Goal: Book appointment/travel/reservation

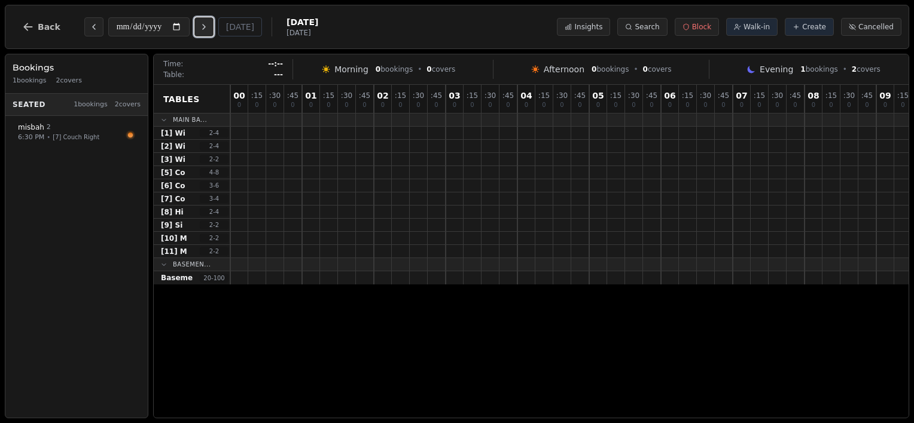
click at [205, 27] on icon "Next day" at bounding box center [204, 27] width 10 height 10
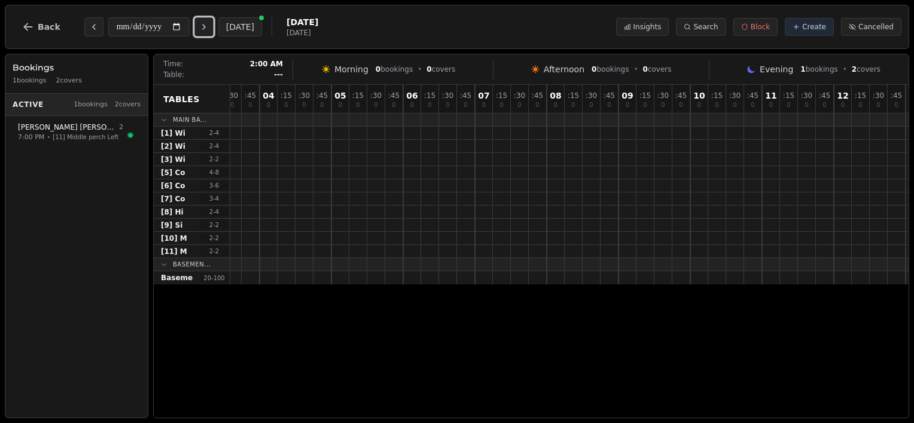
scroll to position [0, 1044]
click at [211, 32] on button "Next day" at bounding box center [203, 26] width 19 height 19
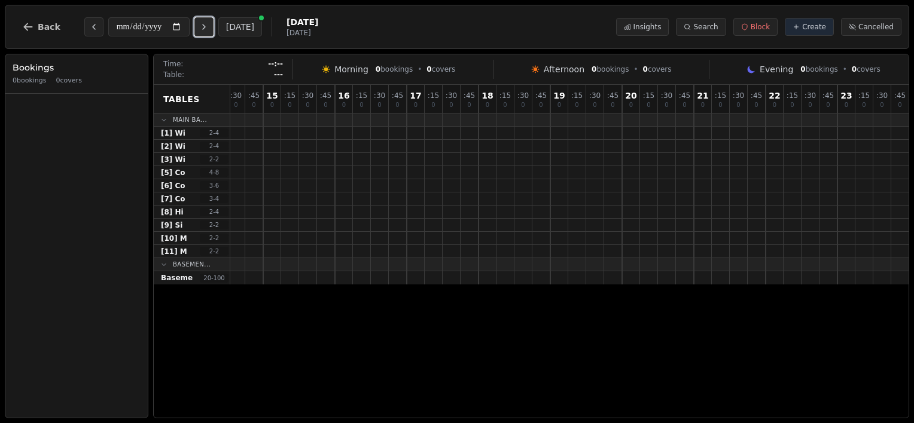
click at [207, 24] on icon "Next day" at bounding box center [204, 27] width 10 height 10
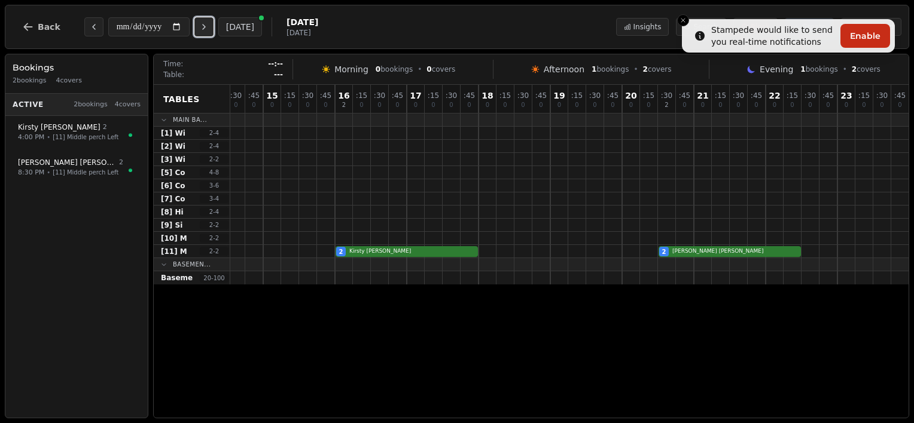
click at [201, 25] on icon "Next day" at bounding box center [204, 27] width 10 height 10
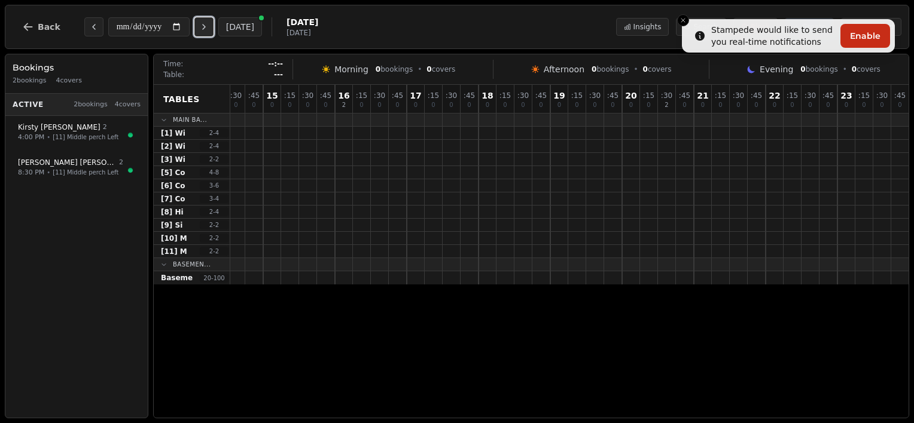
click at [201, 25] on icon "Next day" at bounding box center [204, 27] width 10 height 10
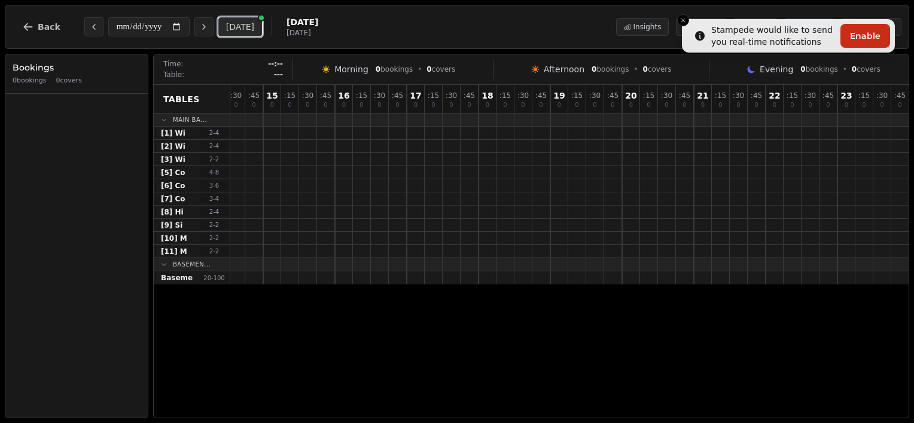
click at [237, 24] on button "[DATE]" at bounding box center [240, 26] width 44 height 19
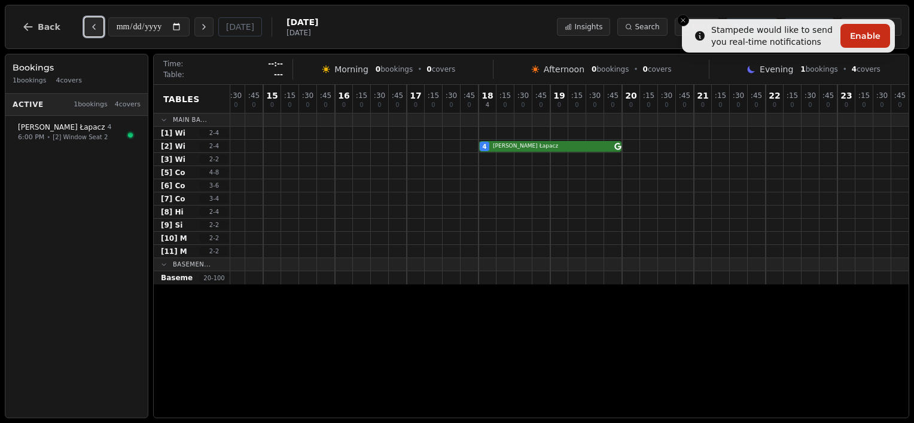
click at [95, 33] on button "Previous day" at bounding box center [93, 26] width 19 height 19
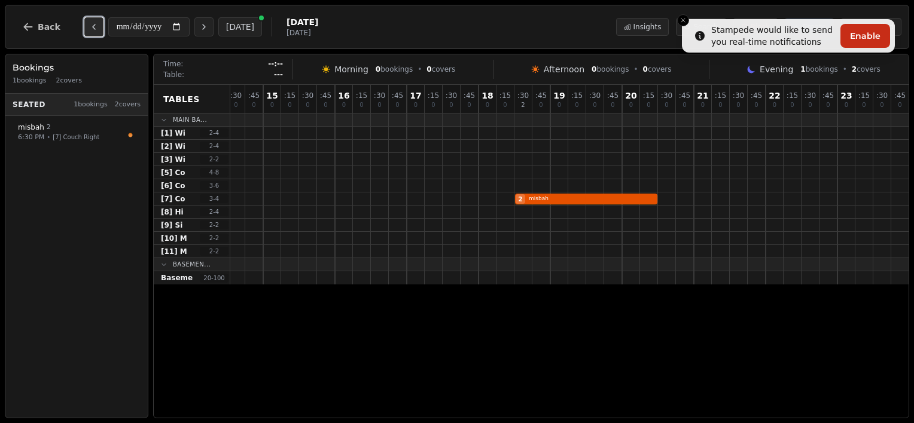
click at [95, 33] on button "Previous day" at bounding box center [93, 26] width 19 height 19
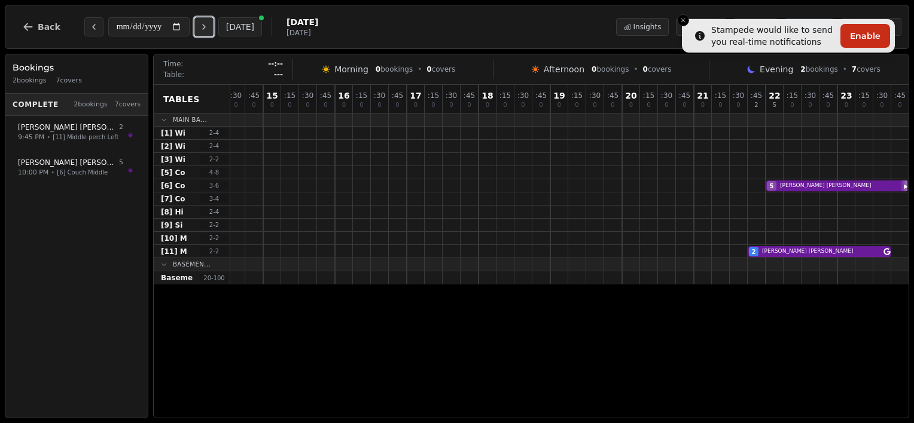
click at [213, 21] on button "Next day" at bounding box center [203, 26] width 19 height 19
type input "**********"
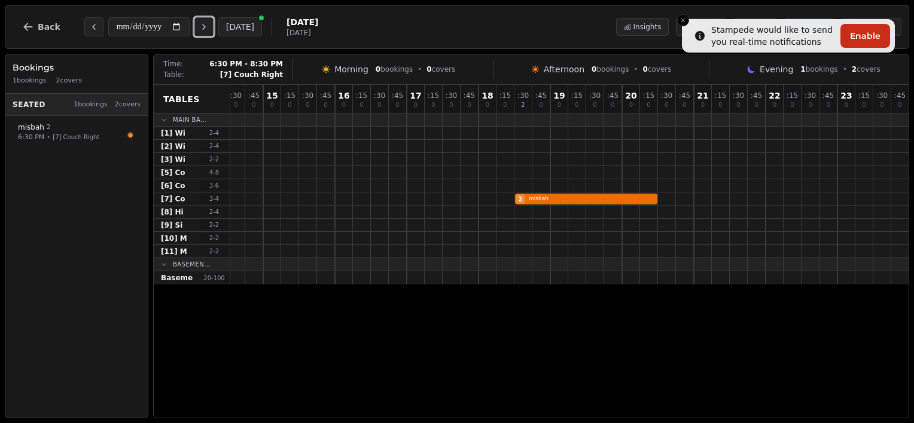
click at [531, 199] on div "2 misbah" at bounding box center [48, 199] width 1723 height 13
select select "****"
select select "*"
select select "******"
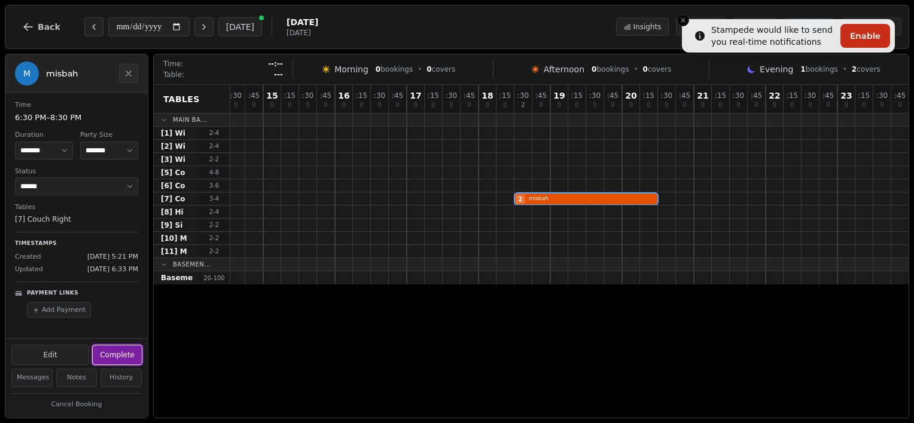
click at [132, 356] on button "Complete" at bounding box center [117, 355] width 49 height 19
